Goal: Transaction & Acquisition: Download file/media

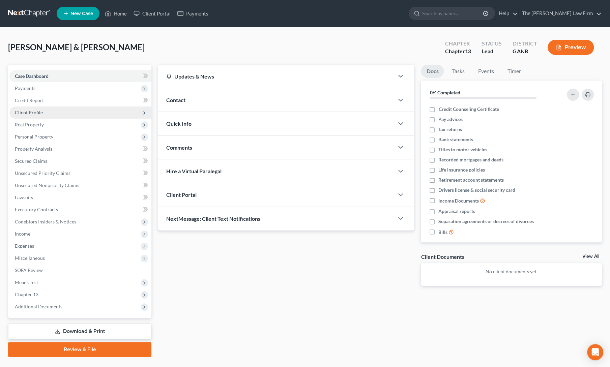
click at [23, 112] on span "Client Profile" at bounding box center [29, 113] width 28 height 6
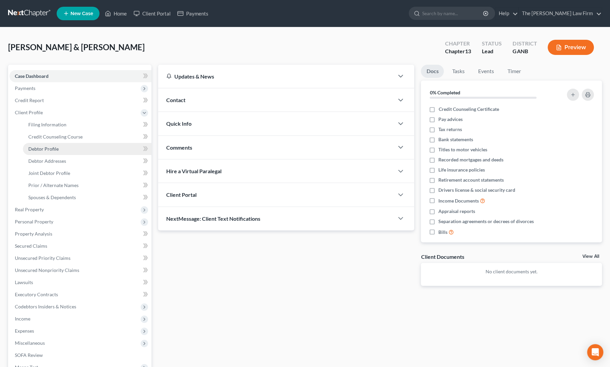
click at [47, 150] on span "Debtor Profile" at bounding box center [43, 149] width 30 height 6
select select "1"
select select "2"
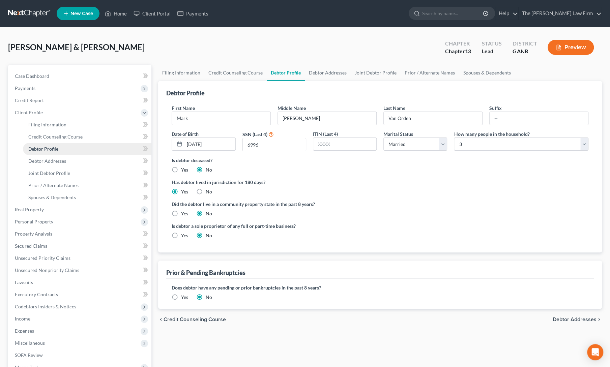
radio input "true"
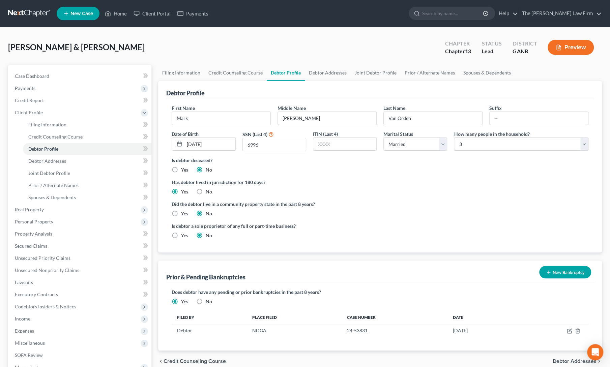
click at [560, 270] on button "New Bankruptcy" at bounding box center [565, 272] width 52 height 12
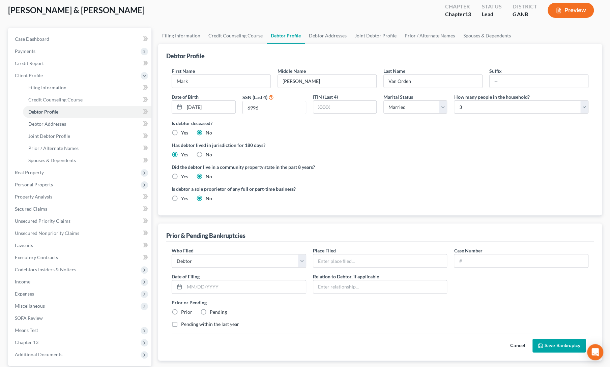
scroll to position [38, 0]
click at [378, 262] on input "text" at bounding box center [380, 260] width 134 height 13
type input "NDGA"
type input "24-57997"
click at [208, 284] on input "text" at bounding box center [244, 286] width 121 height 13
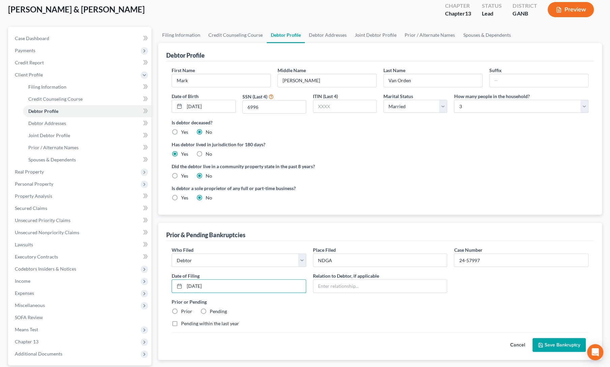
type input "[DATE]"
click at [181, 309] on label "Prior" at bounding box center [186, 311] width 11 height 7
click at [184, 309] on input "Prior" at bounding box center [186, 310] width 4 height 4
radio input "true"
click at [339, 314] on div "Who Filed * Debtor Other Place Filed * NDGA Case Number 24-57997 Date of Filing…" at bounding box center [379, 289] width 423 height 86
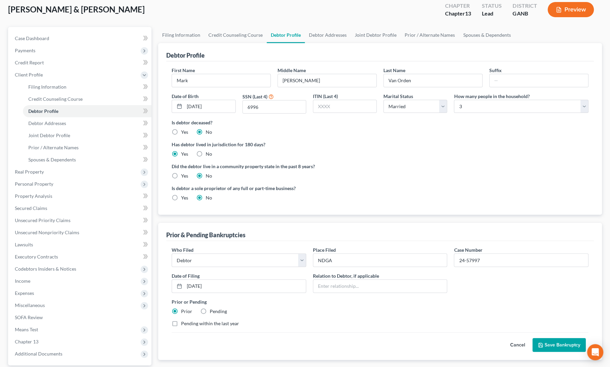
click at [545, 342] on button "Save Bankruptcy" at bounding box center [558, 345] width 53 height 14
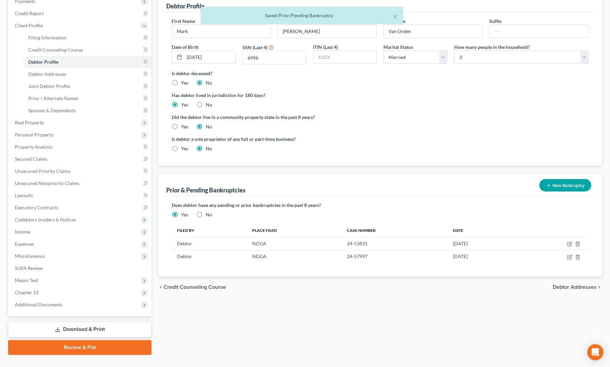
scroll to position [89, 0]
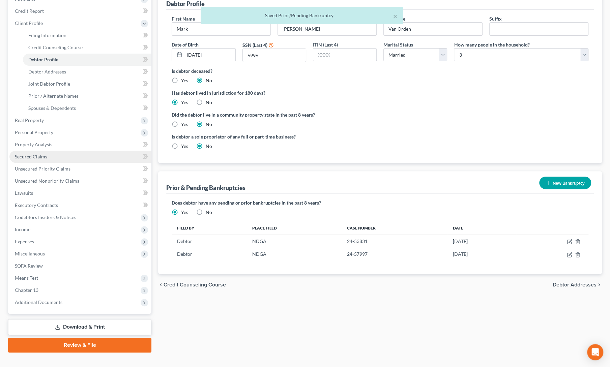
click at [40, 155] on span "Secured Claims" at bounding box center [31, 157] width 32 height 6
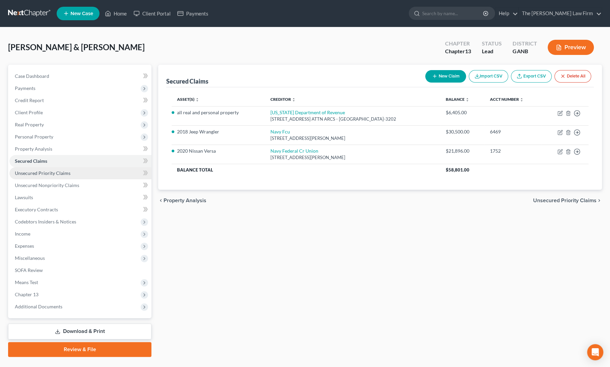
click at [39, 175] on span "Unsecured Priority Claims" at bounding box center [43, 173] width 56 height 6
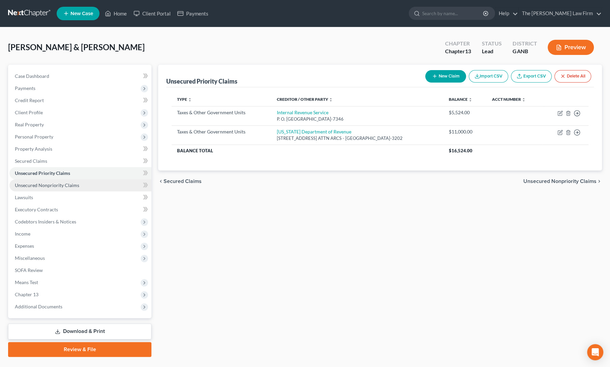
click at [40, 186] on span "Unsecured Nonpriority Claims" at bounding box center [47, 185] width 64 height 6
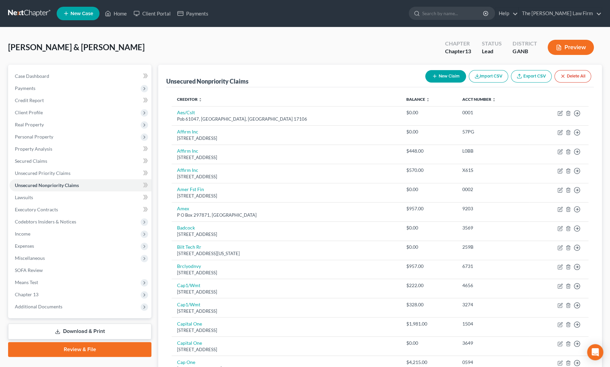
click at [68, 331] on link "Download & Print" at bounding box center [79, 332] width 143 height 16
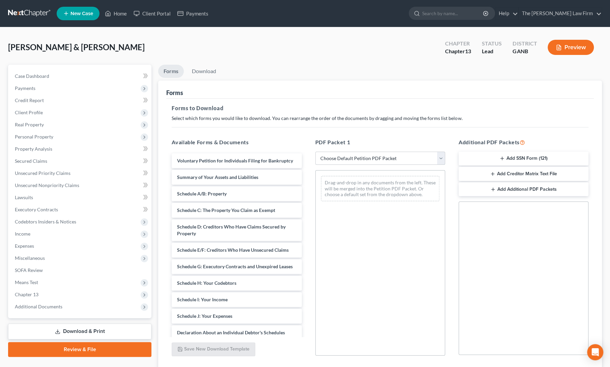
click at [355, 155] on select "Choose Default Petition PDF Packet Complete Bankruptcy Petition (all forms and …" at bounding box center [380, 158] width 130 height 13
select select "1"
click at [315, 152] on select "Choose Default Petition PDF Packet Complete Bankruptcy Petition (all forms and …" at bounding box center [380, 158] width 130 height 13
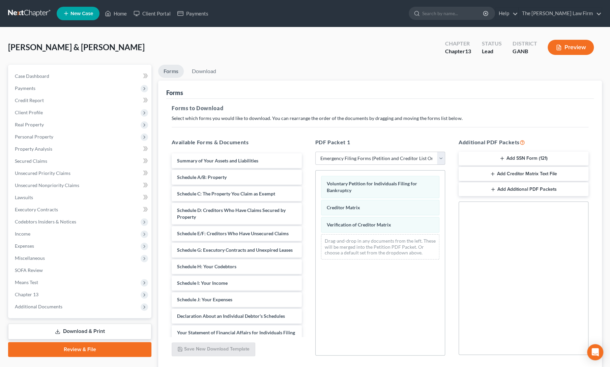
click at [513, 159] on button "Add SSN Form (121)" at bounding box center [523, 159] width 130 height 14
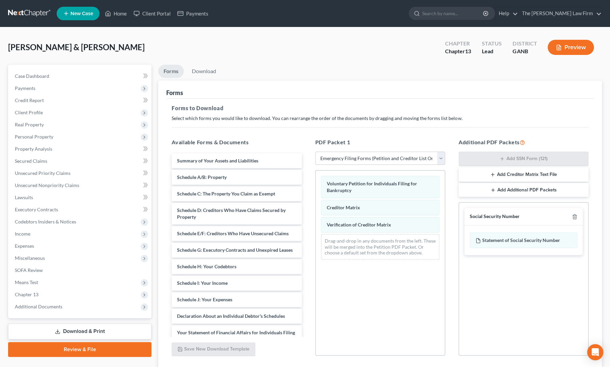
scroll to position [49, 0]
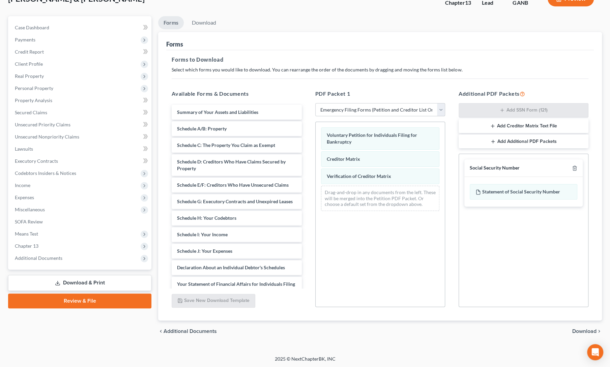
click at [579, 331] on span "Download" at bounding box center [584, 331] width 24 height 5
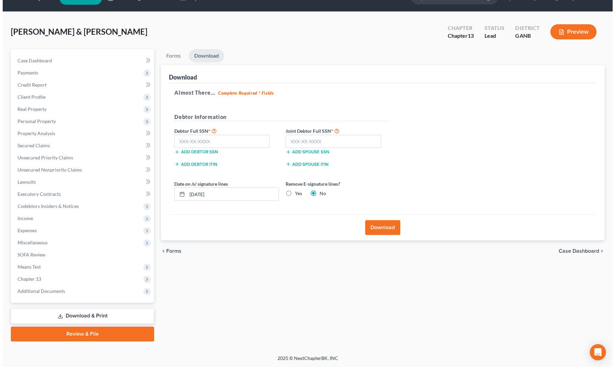
scroll to position [14, 0]
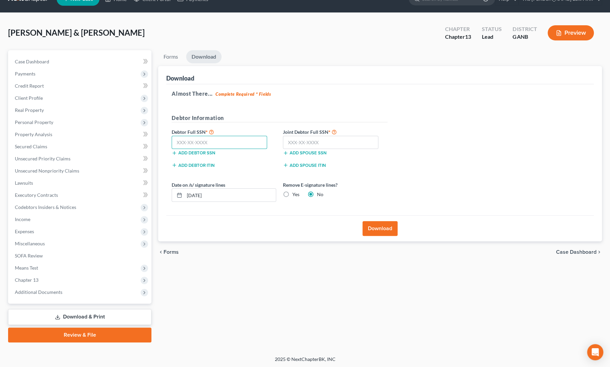
click at [194, 144] on input "text" at bounding box center [219, 142] width 95 height 13
paste input "591-42-6996"
type input "591-42-6996"
click at [293, 139] on input "text" at bounding box center [330, 142] width 95 height 13
paste input "128-66-9467"
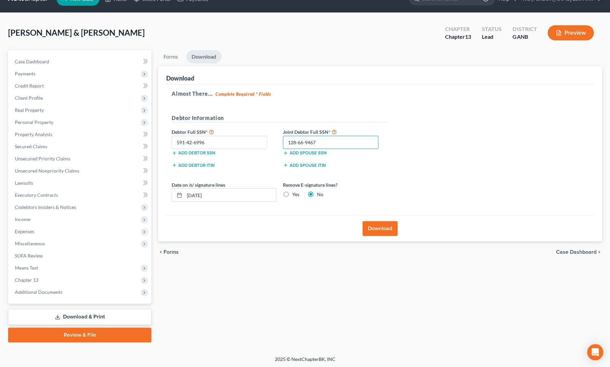
type input "128-66-9467"
click at [376, 186] on label "Remove E-signature lines?" at bounding box center [335, 184] width 105 height 7
click at [378, 229] on button "Download" at bounding box center [379, 228] width 35 height 15
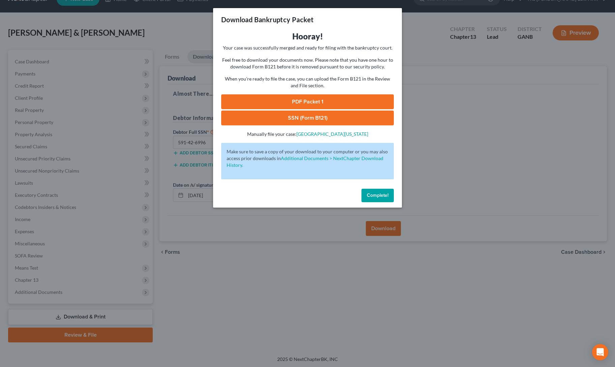
click at [269, 101] on link "PDF Packet 1" at bounding box center [307, 101] width 173 height 15
click at [317, 114] on link "SSN (Form B121)" at bounding box center [307, 118] width 173 height 15
